Goal: Transaction & Acquisition: Register for event/course

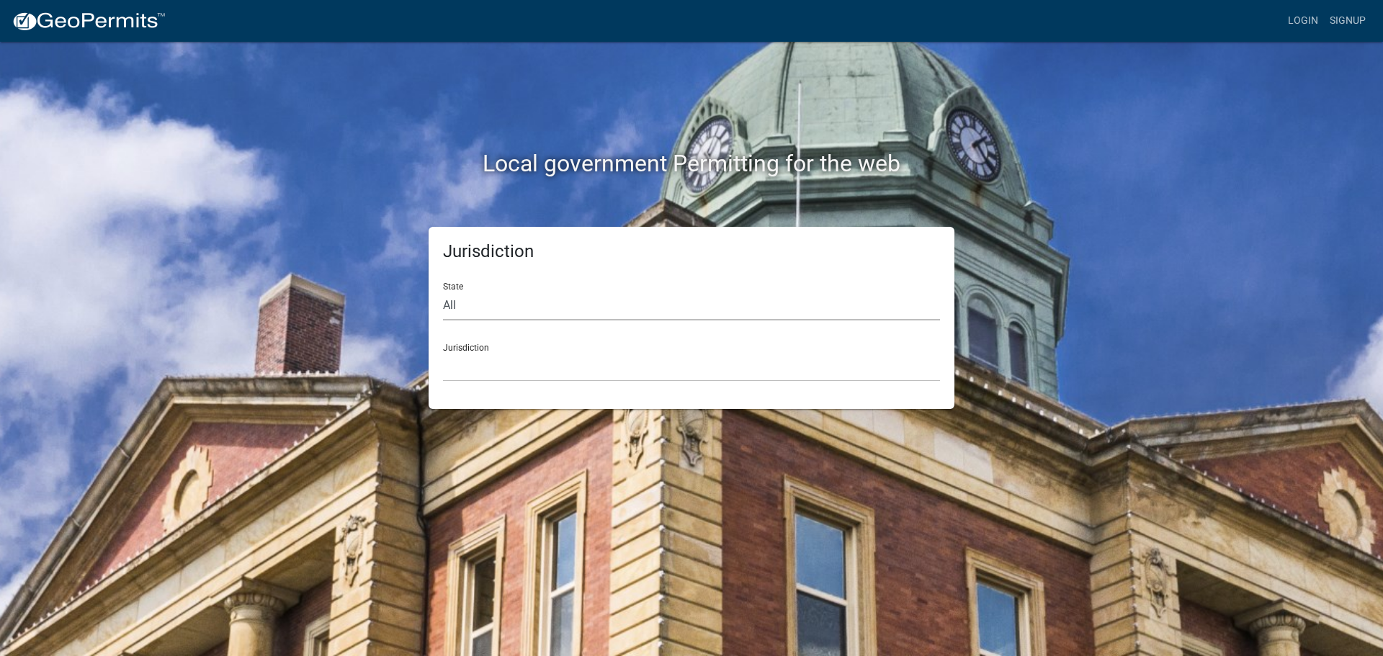
click at [471, 301] on select "All Colorado Georgia Indiana Iowa Kansas Minnesota Ohio South Carolina Wisconsin" at bounding box center [691, 306] width 497 height 30
select select "[US_STATE]"
click at [443, 291] on select "All Colorado Georgia Indiana Iowa Kansas Minnesota Ohio South Carolina Wisconsin" at bounding box center [691, 306] width 497 height 30
click at [464, 352] on select "Cook County, Georgia Crawford County, Georgia Gilmer County, Georgia Haralson C…" at bounding box center [691, 367] width 497 height 30
click at [590, 323] on form "State All Colorado Georgia Indiana Iowa Kansas Minnesota Ohio South Carolina Wi…" at bounding box center [691, 326] width 497 height 111
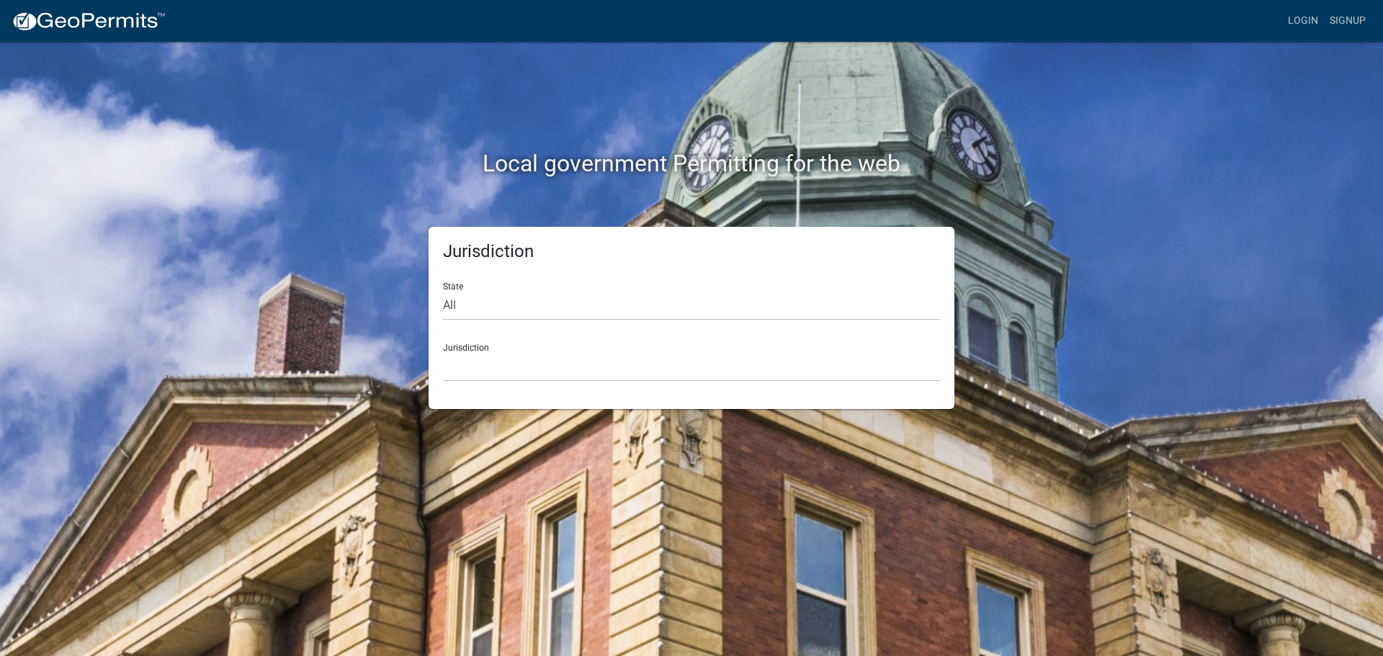
drag, startPoint x: 487, startPoint y: 388, endPoint x: 484, endPoint y: 375, distance: 12.6
click at [486, 387] on div "Jurisdiction State All Colorado Georgia Indiana Iowa Kansas Minnesota Ohio Sout…" at bounding box center [692, 318] width 526 height 182
click at [484, 375] on select "Cook County, Georgia Crawford County, Georgia Gilmer County, Georgia Haralson C…" at bounding box center [691, 367] width 497 height 30
click at [472, 364] on select "Cook County, Georgia Crawford County, Georgia Gilmer County, Georgia Haralson C…" at bounding box center [691, 367] width 497 height 30
drag, startPoint x: 472, startPoint y: 365, endPoint x: 460, endPoint y: 372, distance: 13.6
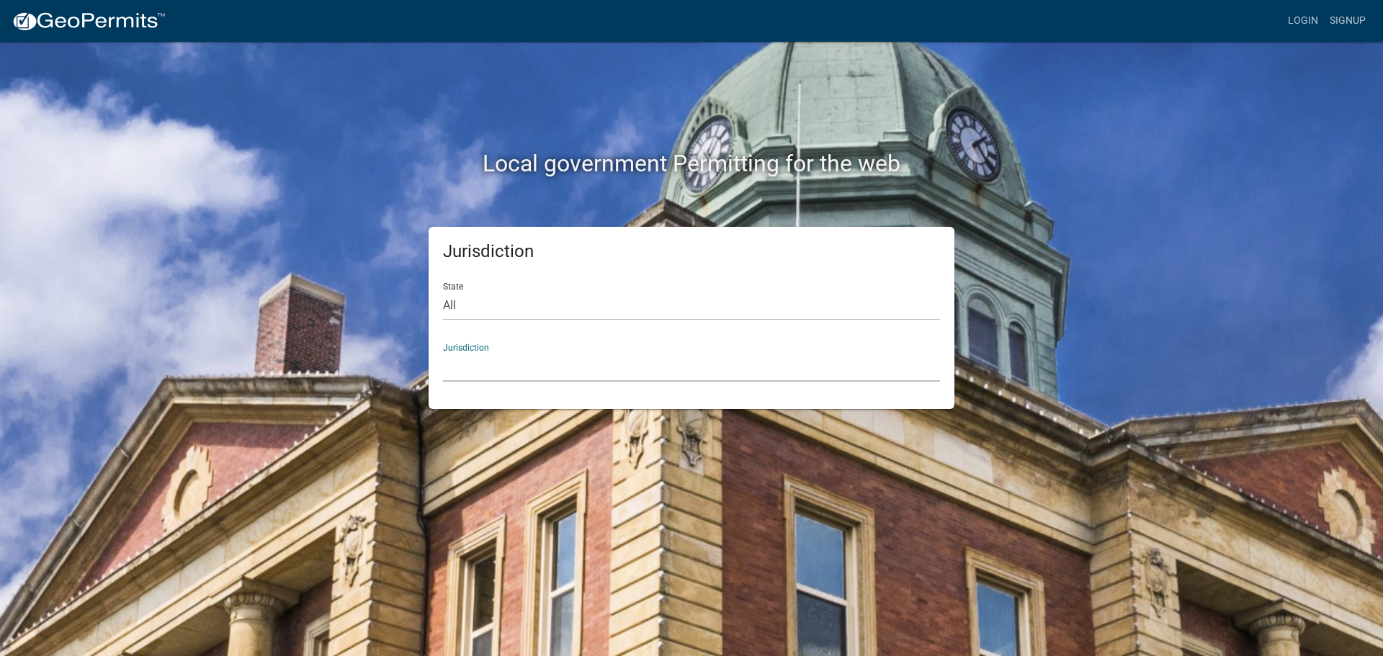
click at [472, 365] on select "Cook County, Georgia Crawford County, Georgia Gilmer County, Georgia Haralson C…" at bounding box center [691, 367] width 497 height 30
click at [460, 372] on select "Cook County, Georgia Crawford County, Georgia Gilmer County, Georgia Haralson C…" at bounding box center [691, 367] width 497 height 30
click at [495, 372] on select "Cook County, Georgia Crawford County, Georgia Gilmer County, Georgia Haralson C…" at bounding box center [691, 367] width 497 height 30
click at [499, 336] on div "Jurisdiction Custer County, Colorado Cook County, Georgia Crawford County, Geor…" at bounding box center [691, 357] width 497 height 50
click at [479, 374] on select "[GEOGRAPHIC_DATA], [US_STATE] [GEOGRAPHIC_DATA], [US_STATE][PERSON_NAME][GEOGRA…" at bounding box center [691, 367] width 497 height 30
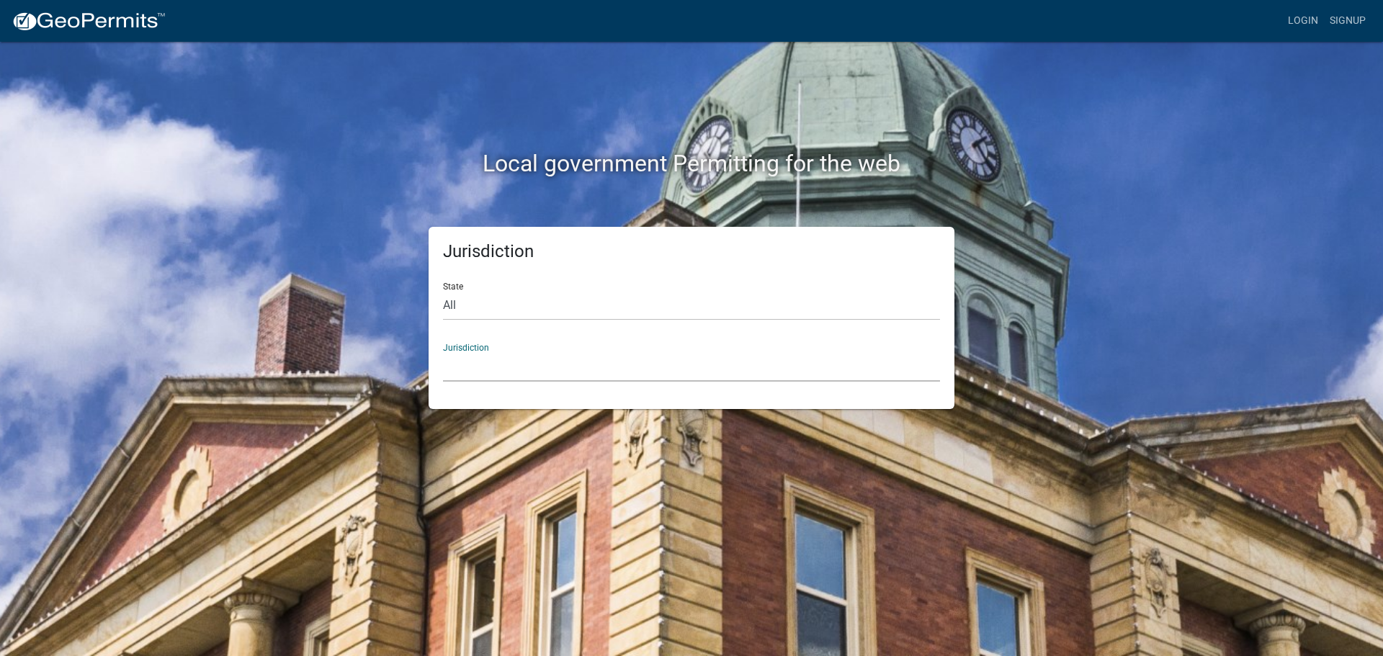
click at [281, 115] on div "Local government Permitting for the web" at bounding box center [691, 134] width 821 height 184
click at [1359, 26] on link "Signup" at bounding box center [1348, 20] width 48 height 27
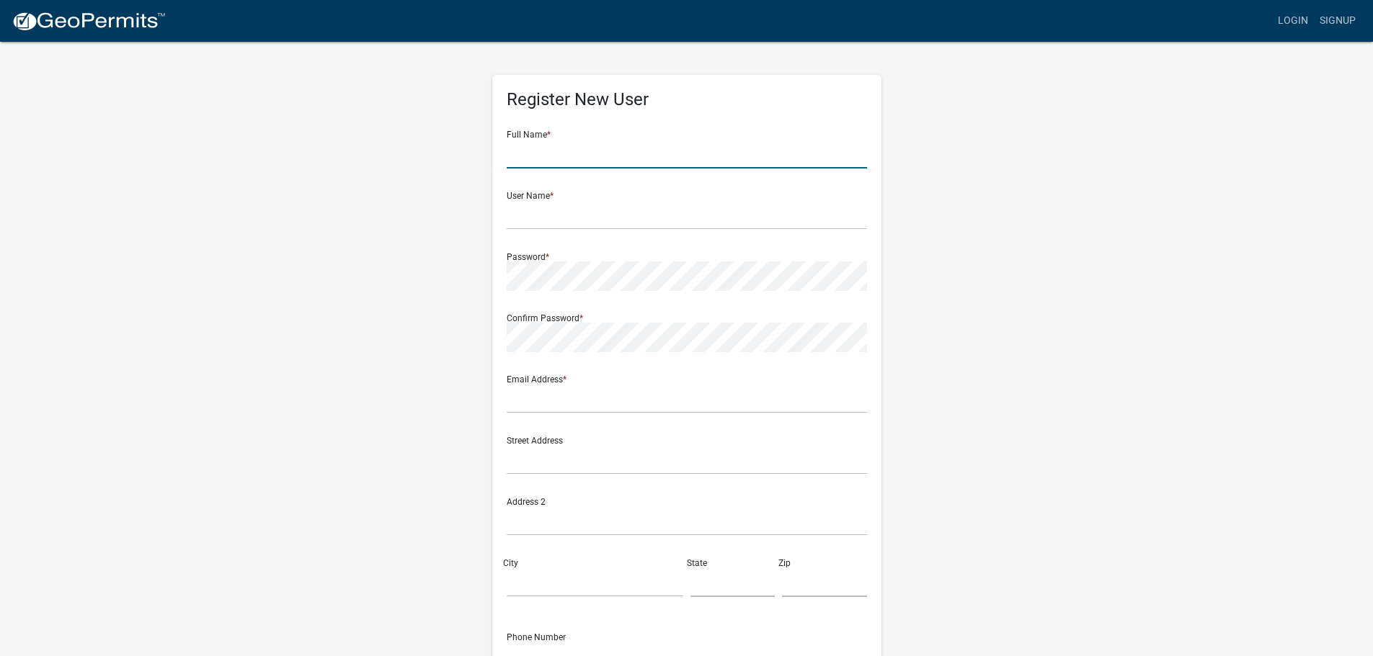
click at [558, 153] on input "text" at bounding box center [686, 154] width 360 height 30
click at [563, 142] on input "Miranda" at bounding box center [686, 154] width 360 height 30
type input "Miranda Lyons"
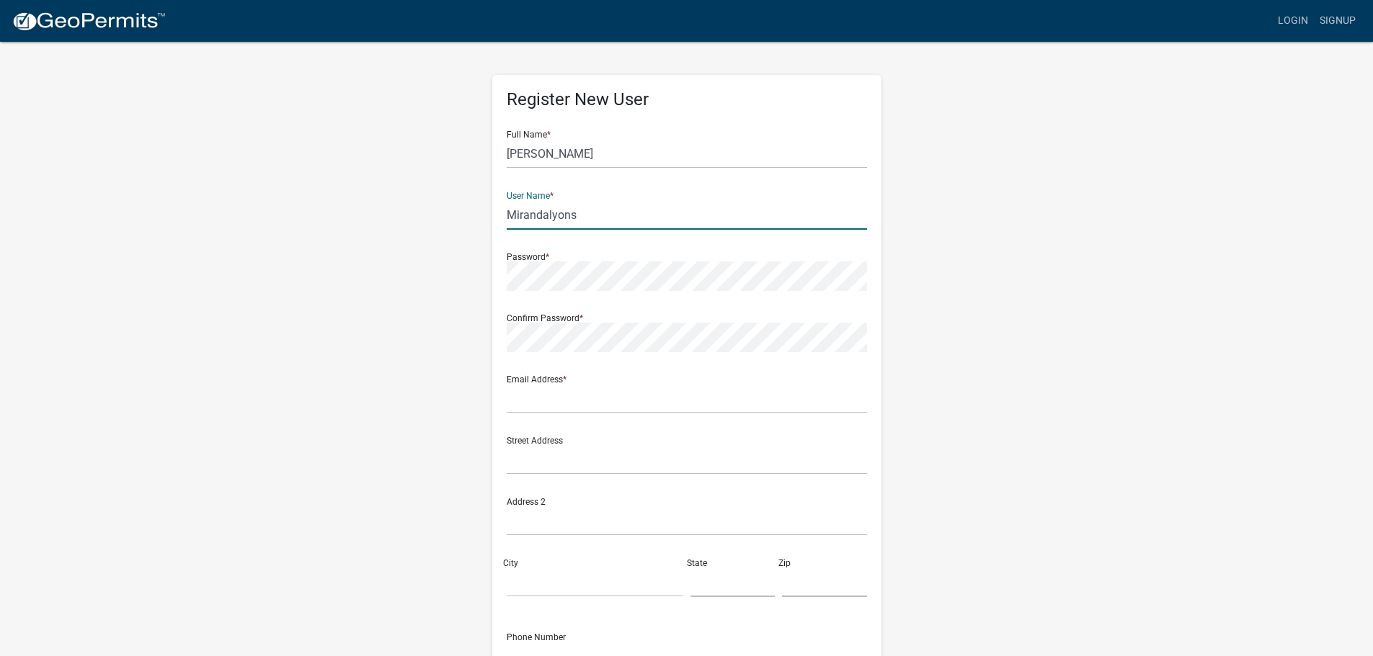
type input "Mirandalyons"
type input "h"
type input "sales@hausofcotton.com"
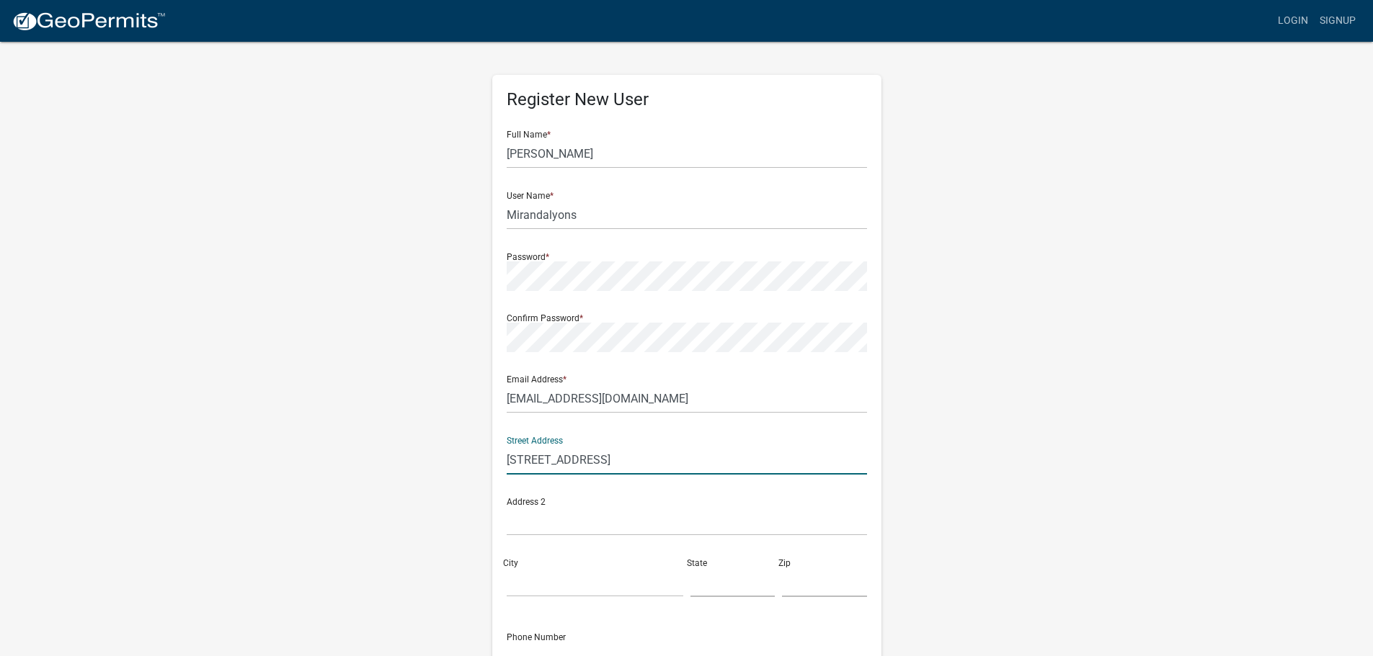
type input "3070 Spring Creek Rd"
type input "v"
type input "Brison"
type input "g"
type input "GA"
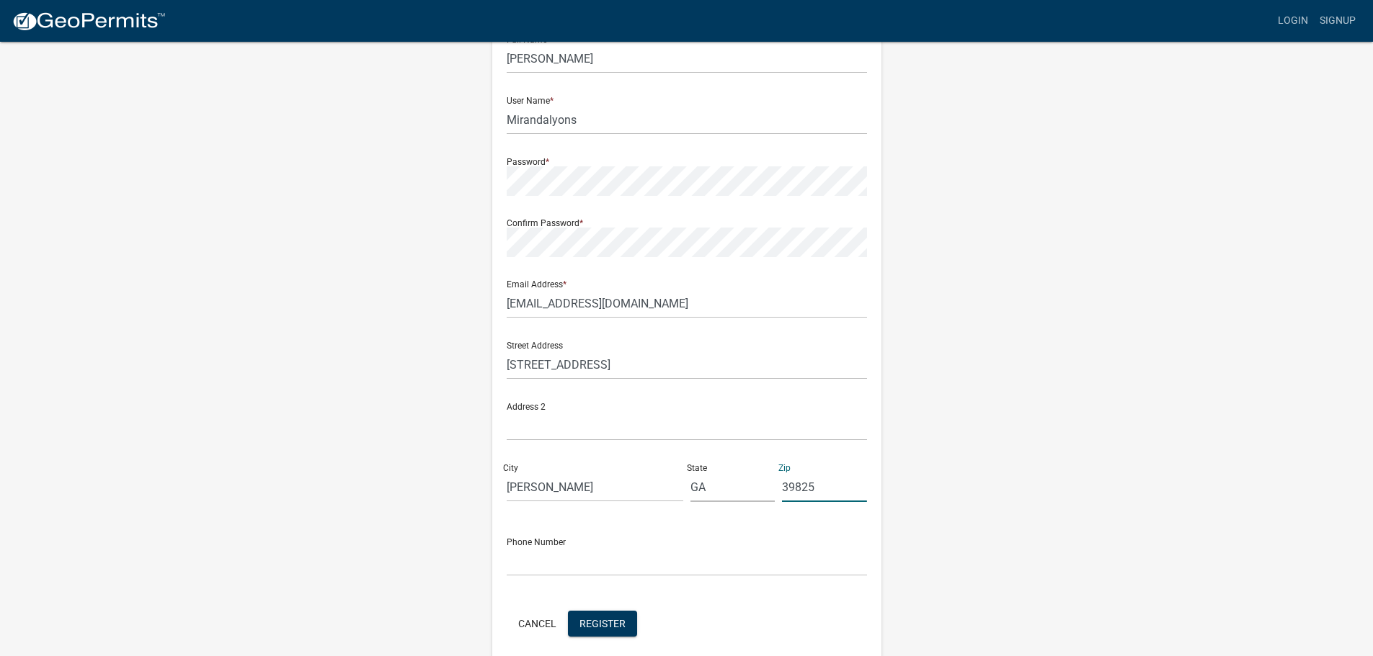
scroll to position [155, 0]
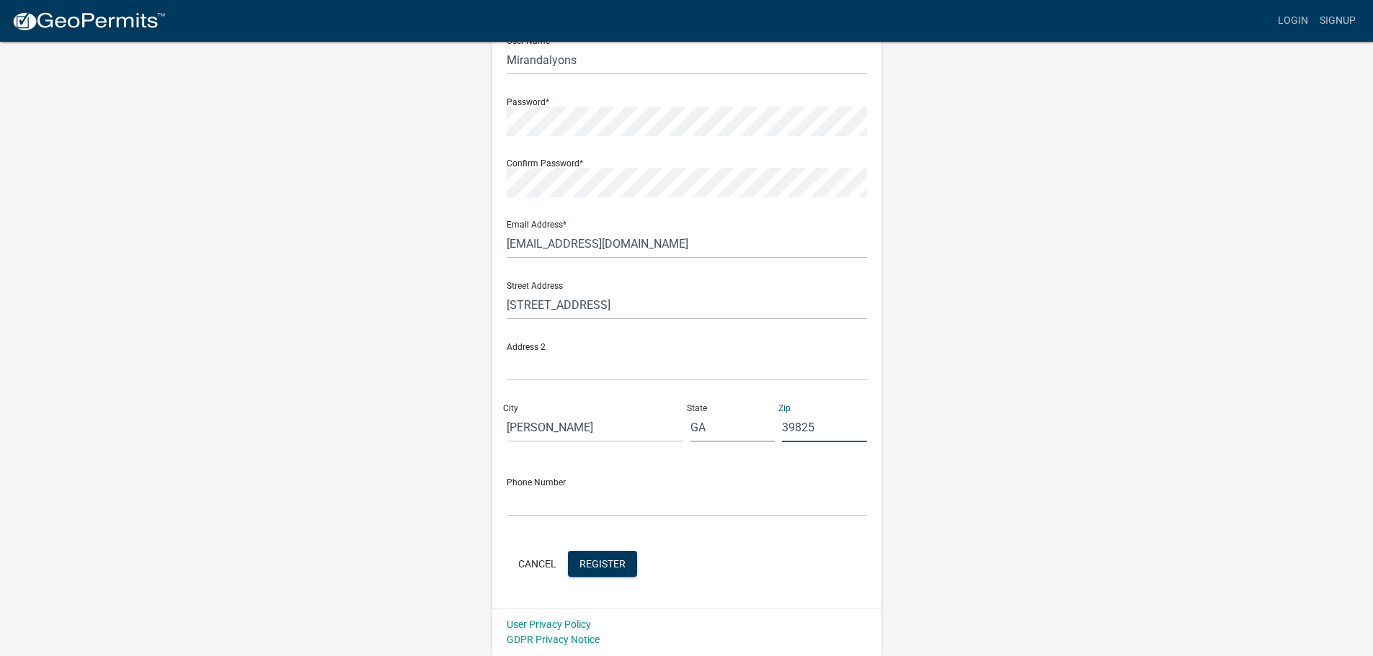
type input "39825"
click at [549, 501] on input "text" at bounding box center [686, 502] width 360 height 30
type input "2295633049"
click at [595, 586] on div "Register New User Full Name * Miranda Lyons User Name * Mirandalyons Password *…" at bounding box center [686, 264] width 389 height 688
click at [592, 576] on button "Register" at bounding box center [602, 564] width 69 height 26
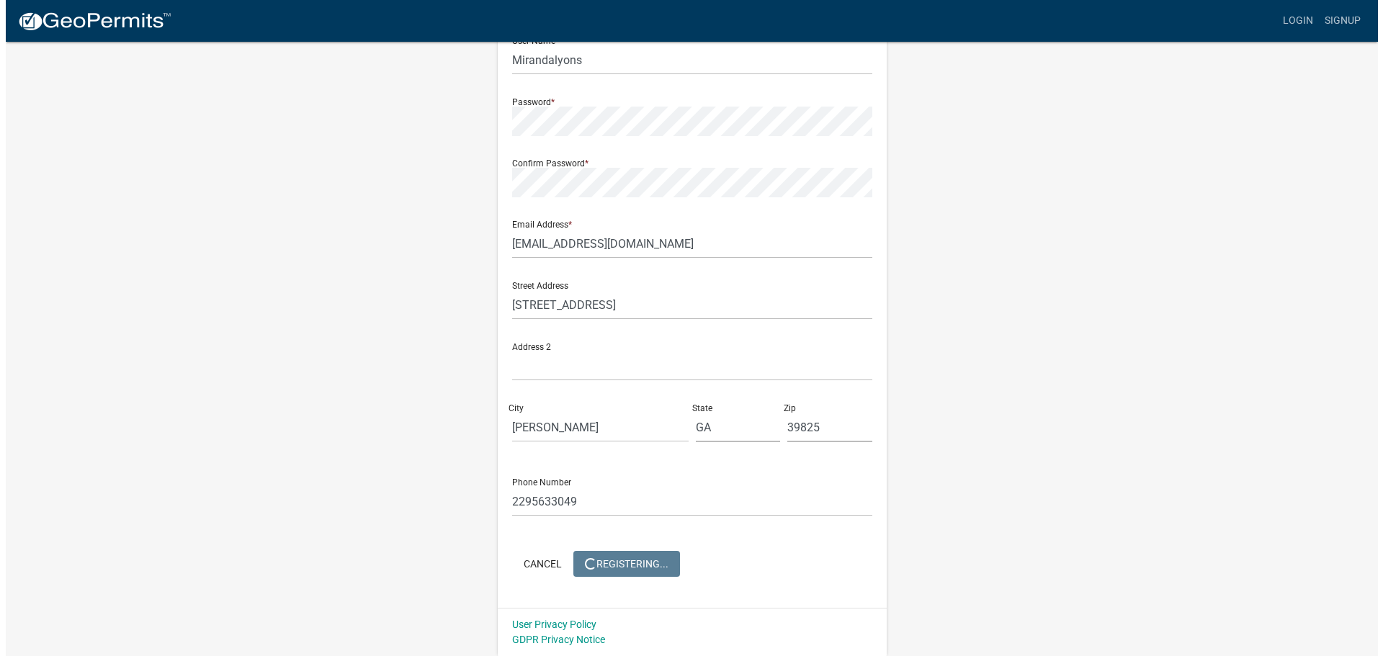
scroll to position [0, 0]
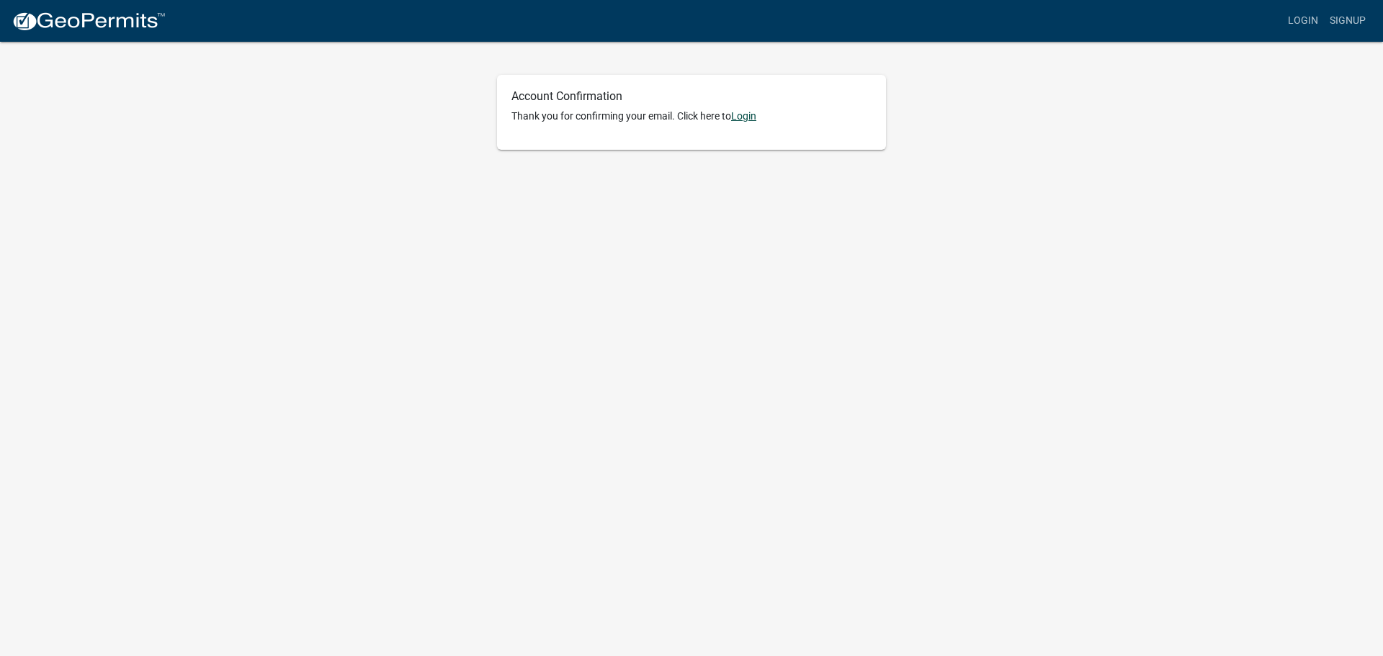
click at [746, 112] on p "Thank you for confirming your email. Click here to [GEOGRAPHIC_DATA]" at bounding box center [692, 116] width 360 height 15
click at [744, 115] on link "Login" at bounding box center [743, 116] width 25 height 12
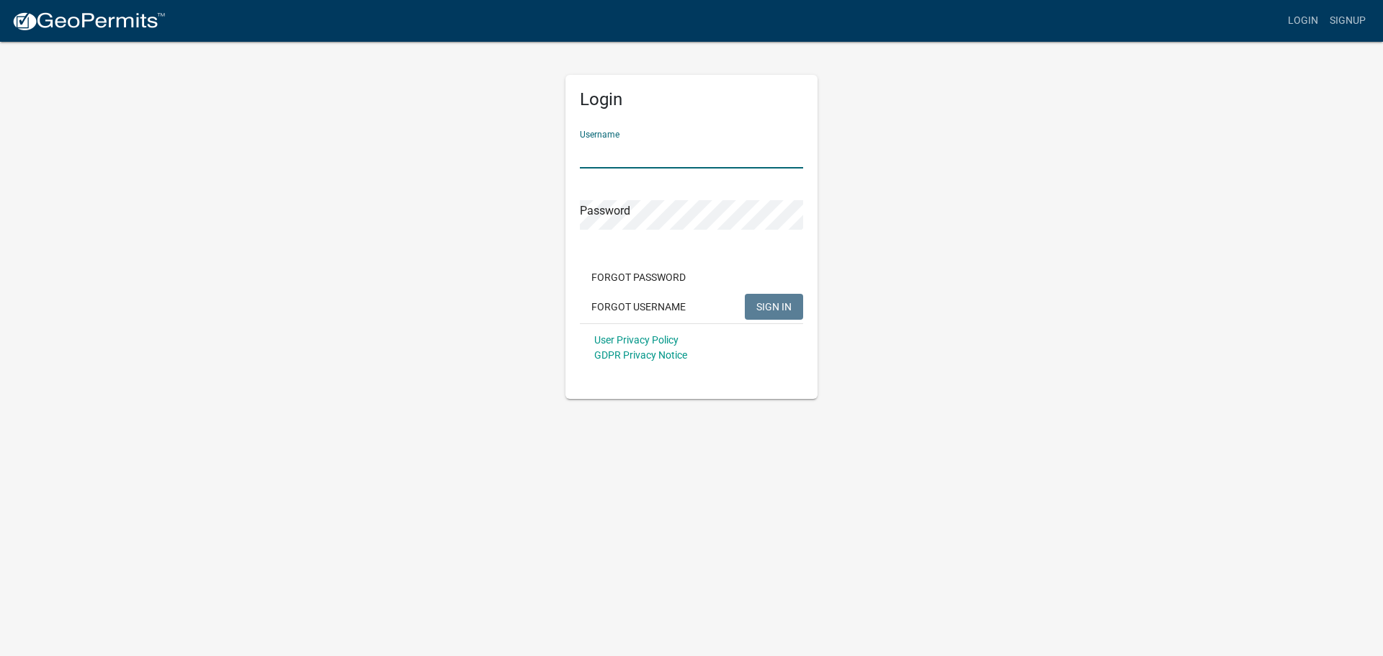
click at [621, 151] on input "Username" at bounding box center [691, 154] width 223 height 30
type input "m"
type input "Mirandalyons"
click at [745, 294] on button "SIGN IN" at bounding box center [774, 307] width 58 height 26
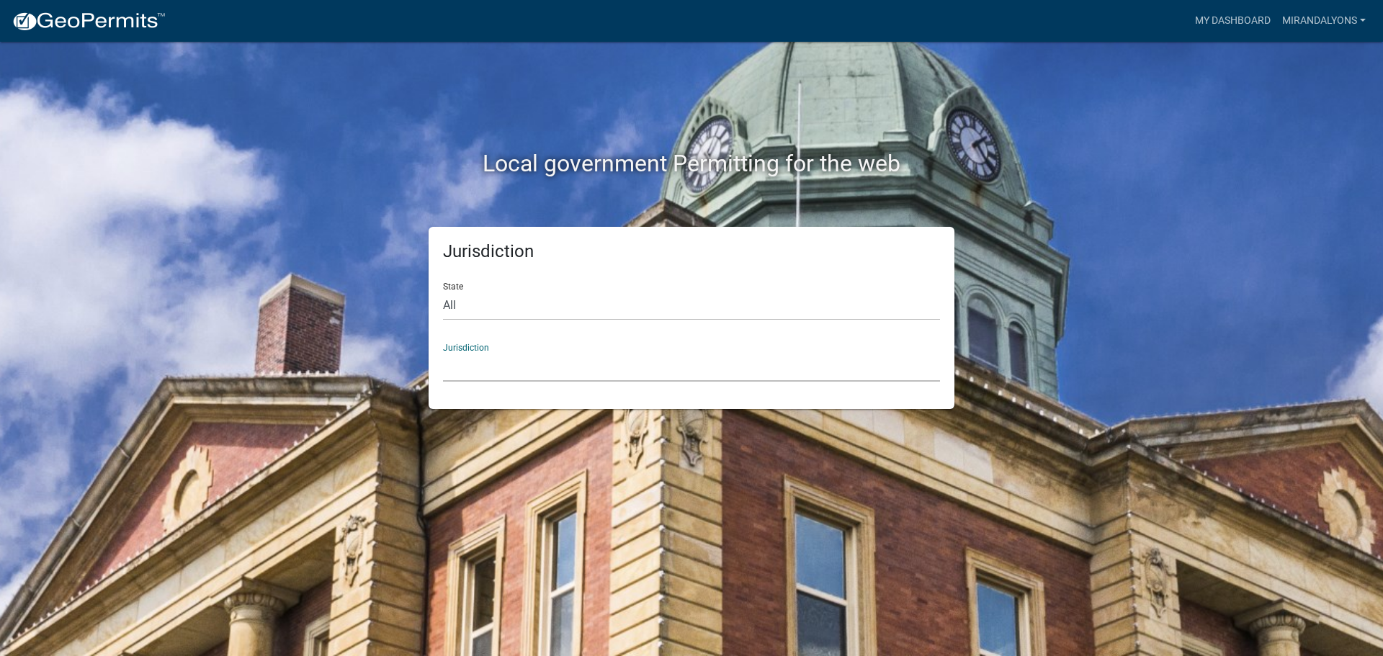
click at [557, 357] on select "Custer County, Colorado Cook County, Georgia Crawford County, Georgia Gilmer Co…" at bounding box center [691, 367] width 497 height 30
click at [652, 348] on div "Jurisdiction Custer County, Colorado Cook County, Georgia Crawford County, Geor…" at bounding box center [691, 357] width 497 height 50
click at [546, 353] on select "[GEOGRAPHIC_DATA], [US_STATE] [GEOGRAPHIC_DATA], [US_STATE][PERSON_NAME][GEOGRA…" at bounding box center [691, 367] width 497 height 30
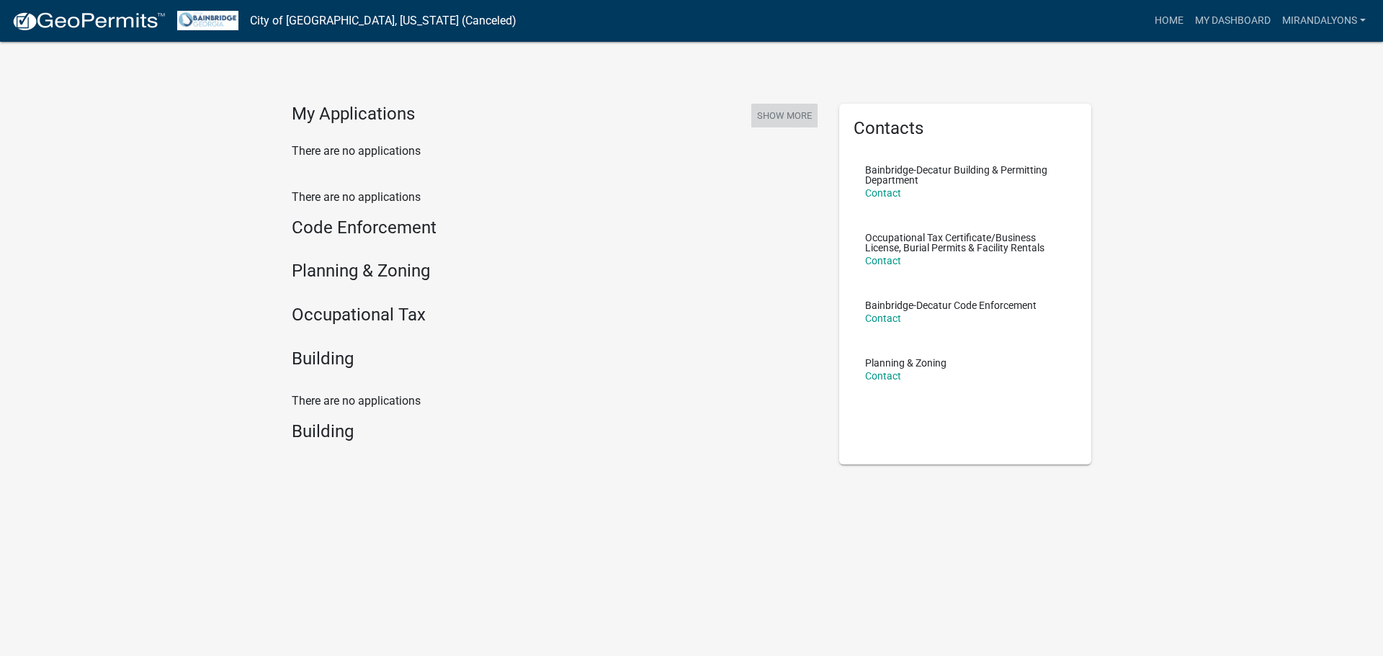
click at [782, 117] on button "Show More" at bounding box center [784, 116] width 66 height 24
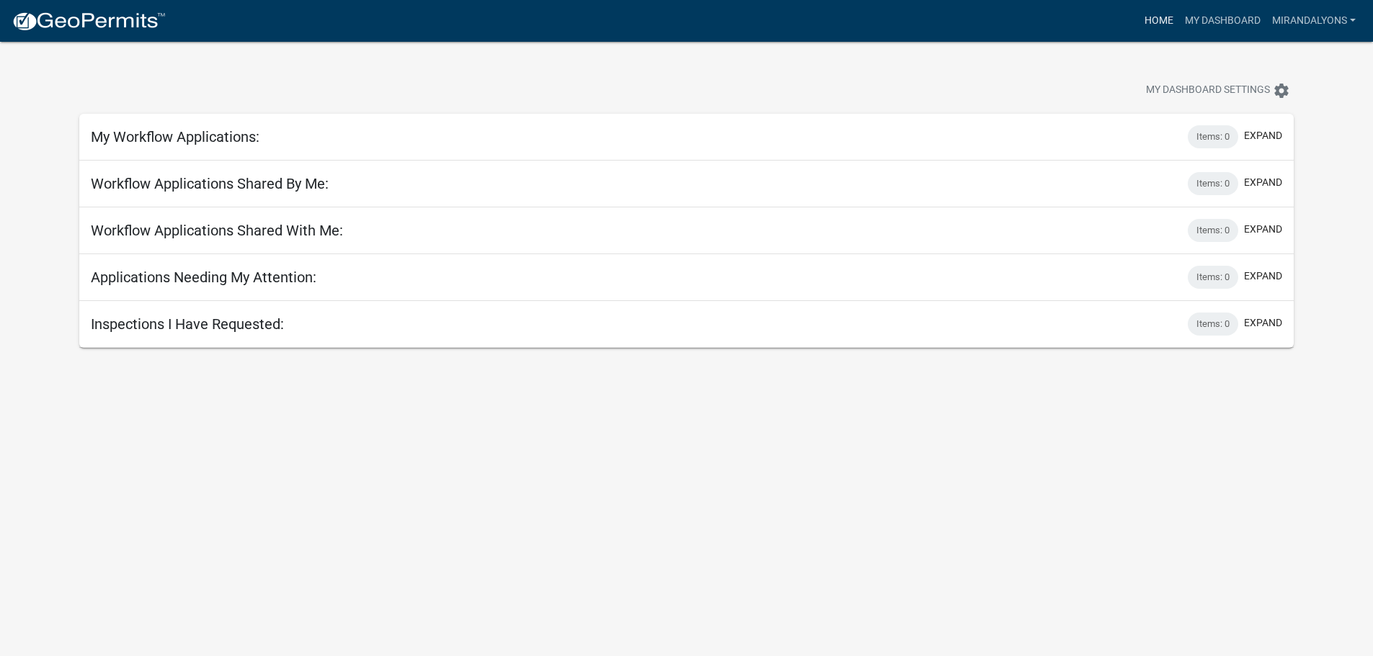
click at [1162, 24] on link "Home" at bounding box center [1158, 20] width 40 height 27
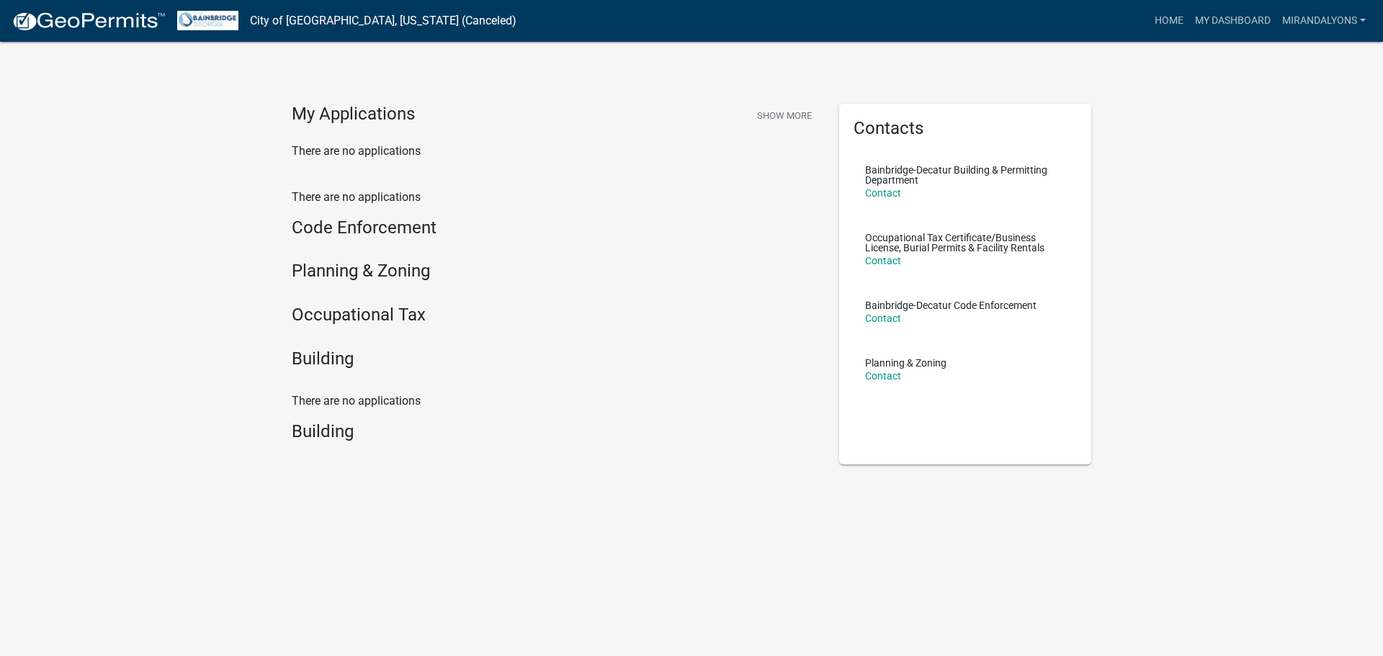
click at [357, 311] on h4 "Occupational Tax" at bounding box center [555, 315] width 526 height 21
click at [428, 22] on link "City of [GEOGRAPHIC_DATA], [US_STATE] (Canceled)" at bounding box center [383, 21] width 267 height 24
click at [373, 22] on link "City of [GEOGRAPHIC_DATA], [US_STATE] (Canceled)" at bounding box center [383, 21] width 267 height 24
click at [886, 194] on link "Contact" at bounding box center [883, 193] width 36 height 12
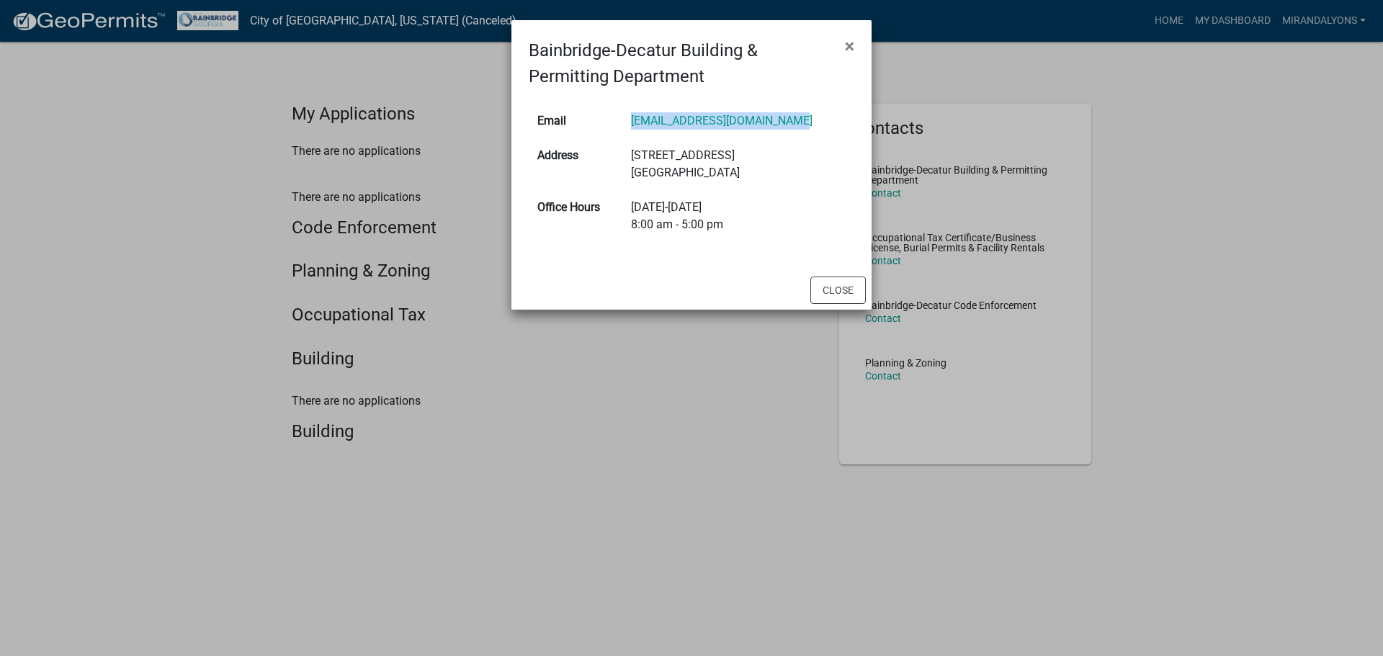
drag, startPoint x: 792, startPoint y: 124, endPoint x: 628, endPoint y: 133, distance: 163.8
click at [628, 133] on tr "Email [EMAIL_ADDRESS][DOMAIN_NAME]" at bounding box center [692, 121] width 326 height 35
copy tr "[EMAIL_ADDRESS][DOMAIN_NAME]"
click at [853, 50] on span "×" at bounding box center [849, 46] width 9 height 20
